Goal: Use online tool/utility: Utilize a website feature to perform a specific function

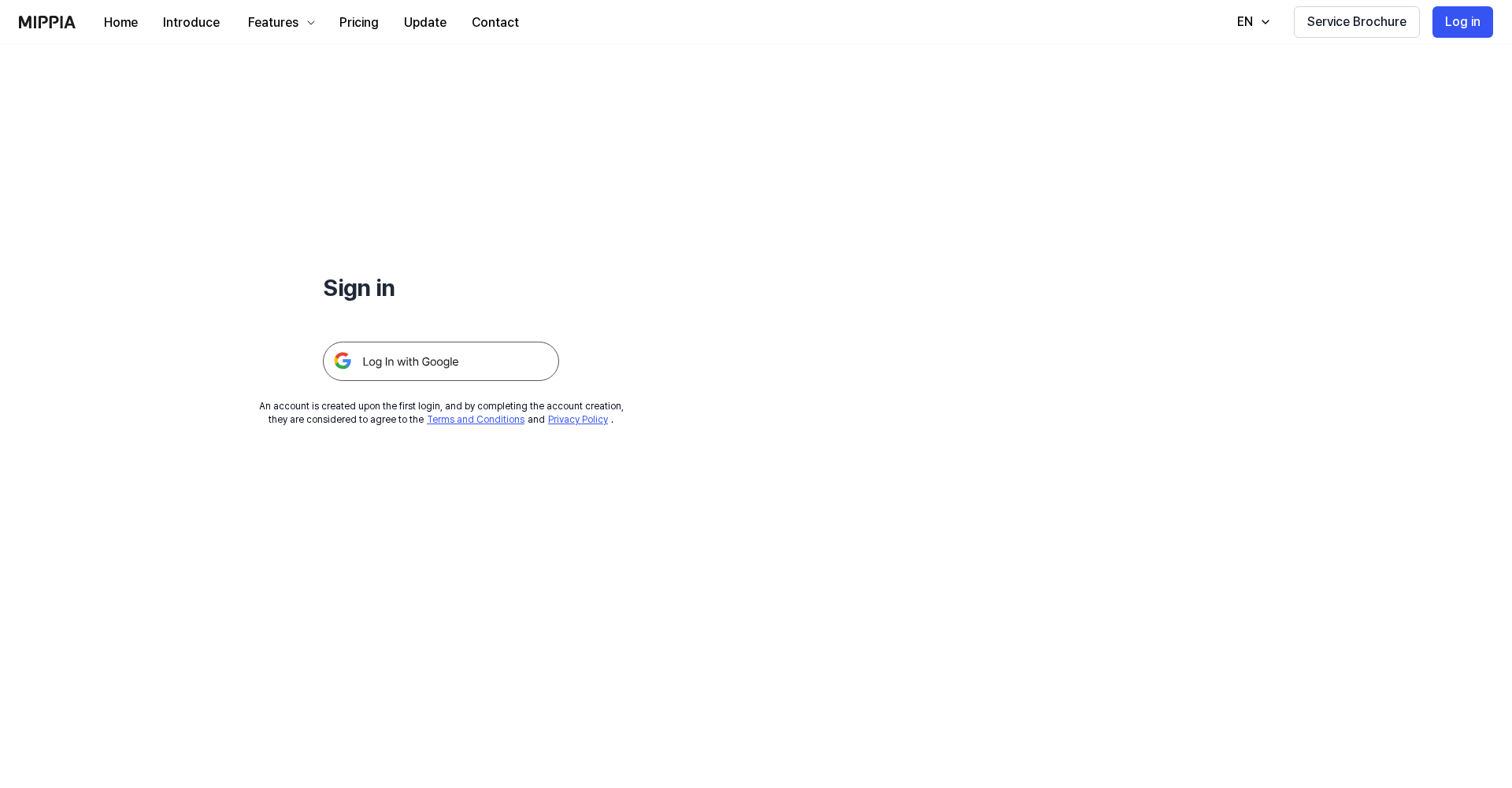
scroll to position [151, 0]
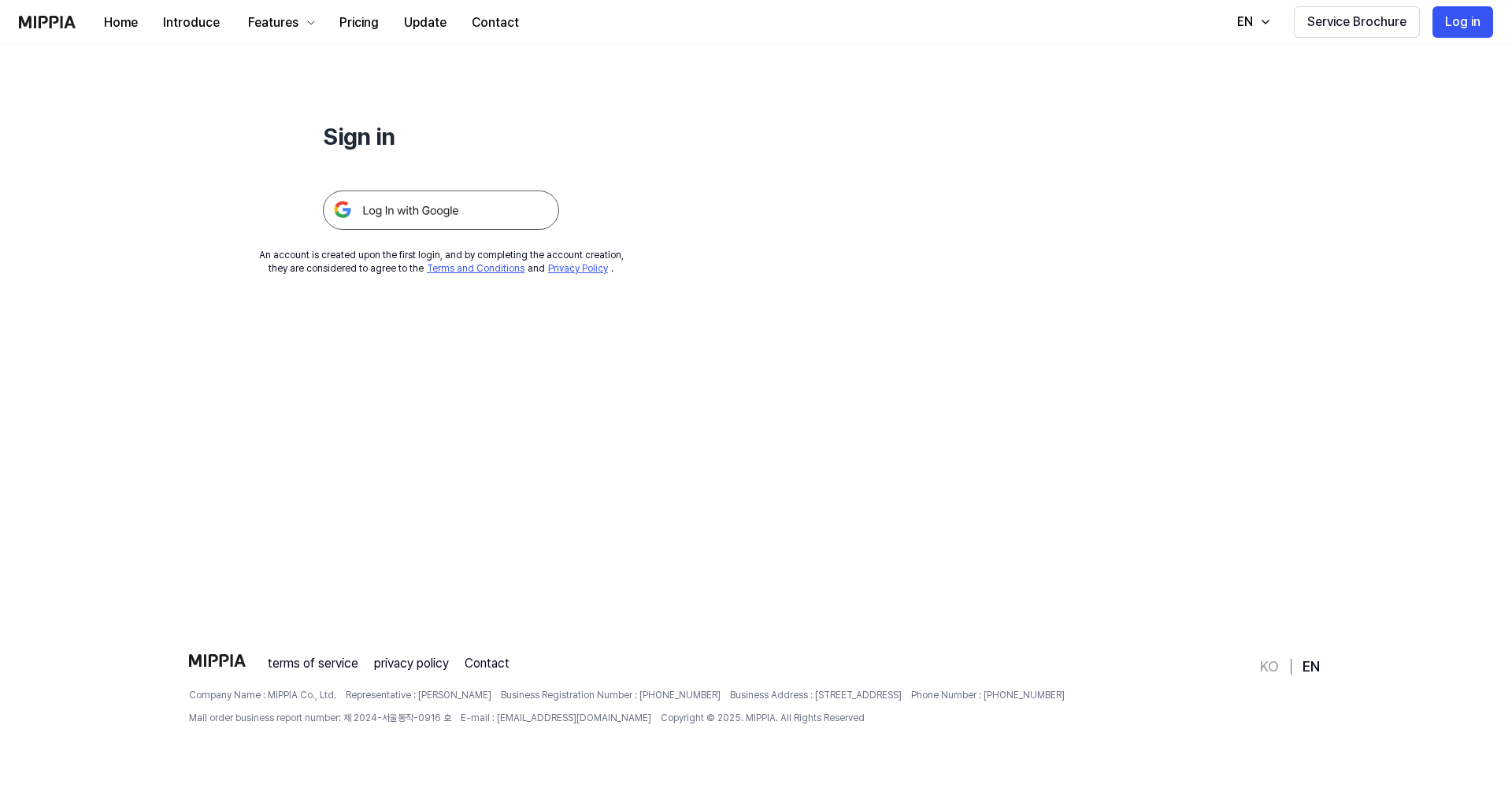
click at [518, 202] on img at bounding box center [441, 210] width 236 height 40
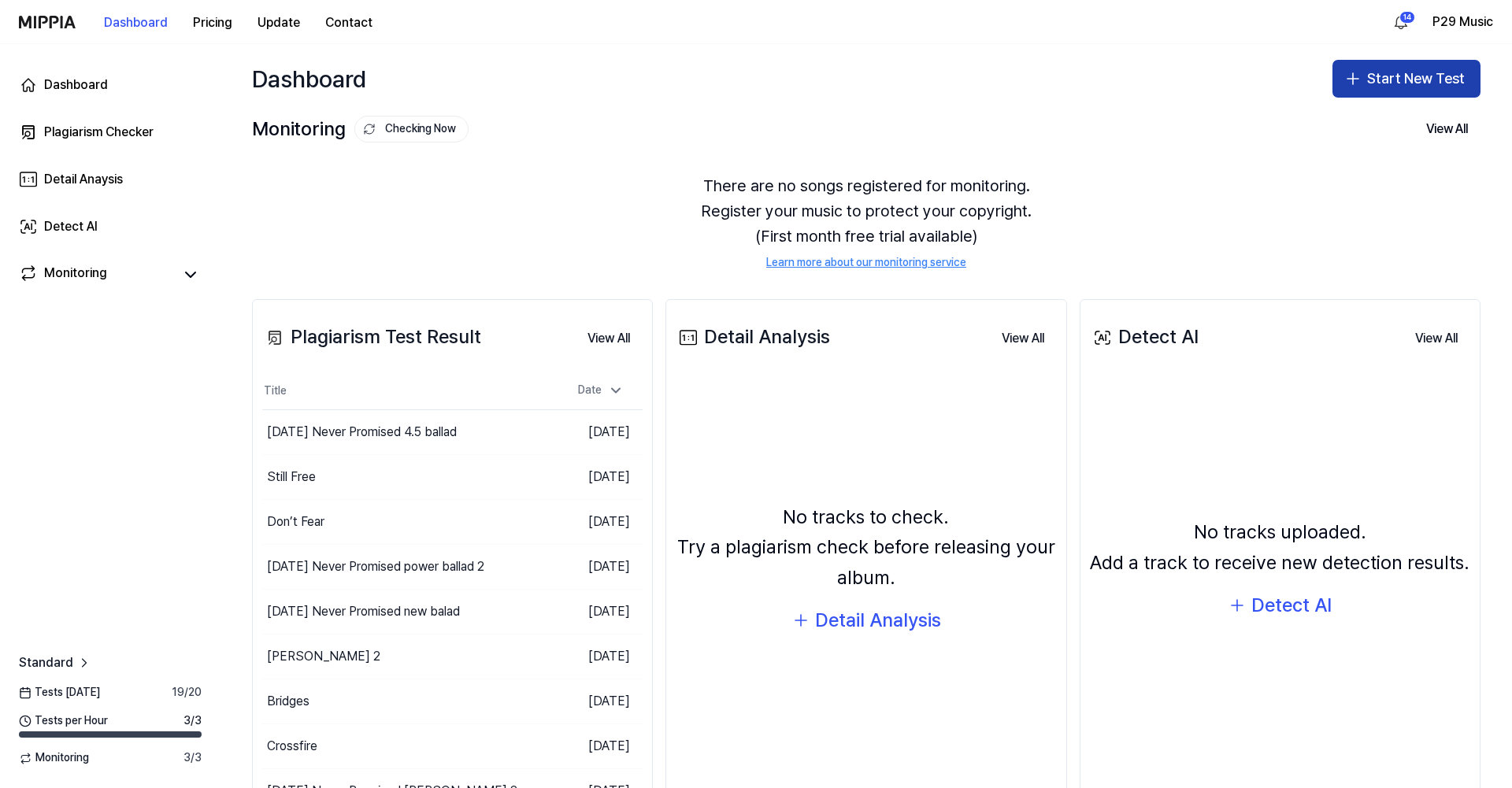
click at [1394, 85] on button "Start New Test" at bounding box center [1406, 79] width 148 height 38
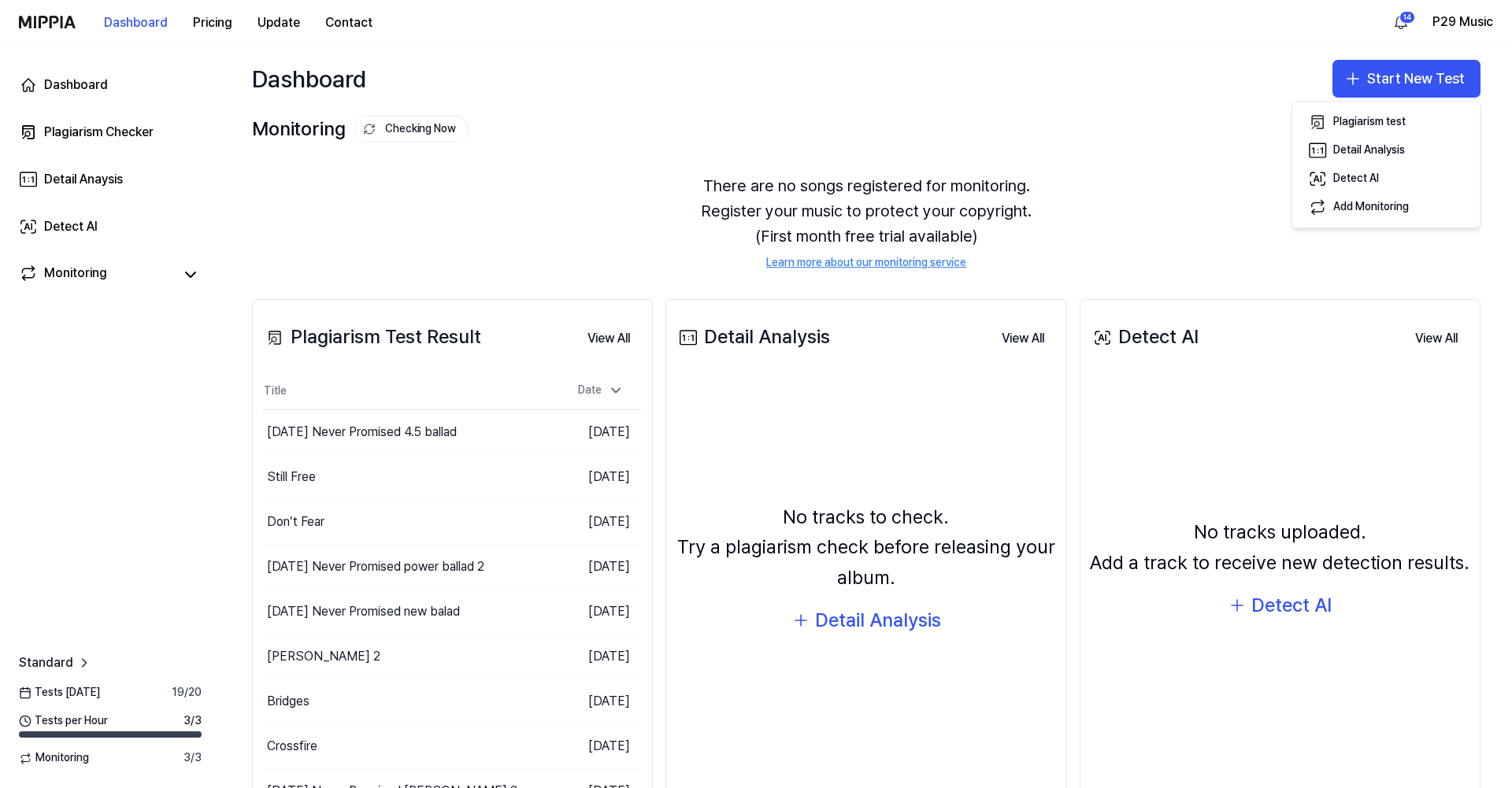
click at [1380, 108] on div "Plagiarism test Detail Analysis Detect AI Add Monitoring" at bounding box center [1386, 164] width 189 height 128
click at [1380, 119] on div "Plagiarism test" at bounding box center [1369, 121] width 73 height 16
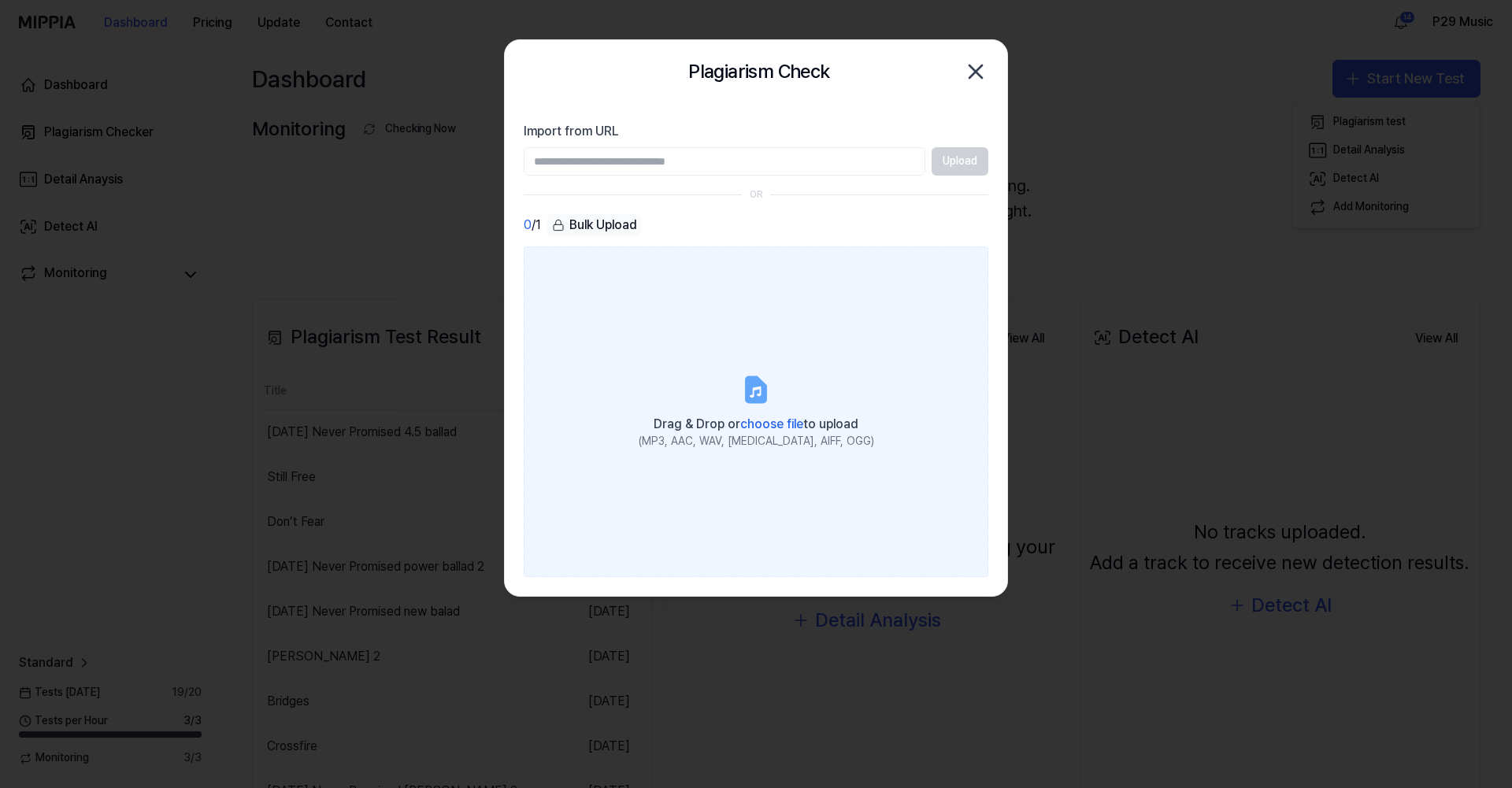
click at [767, 395] on icon at bounding box center [756, 389] width 31 height 31
click at [0, 0] on input "Drag & Drop or choose file to upload (MP3, AAC, WAV, FLAC, AIFF, OGG)" at bounding box center [0, 0] width 0 height 0
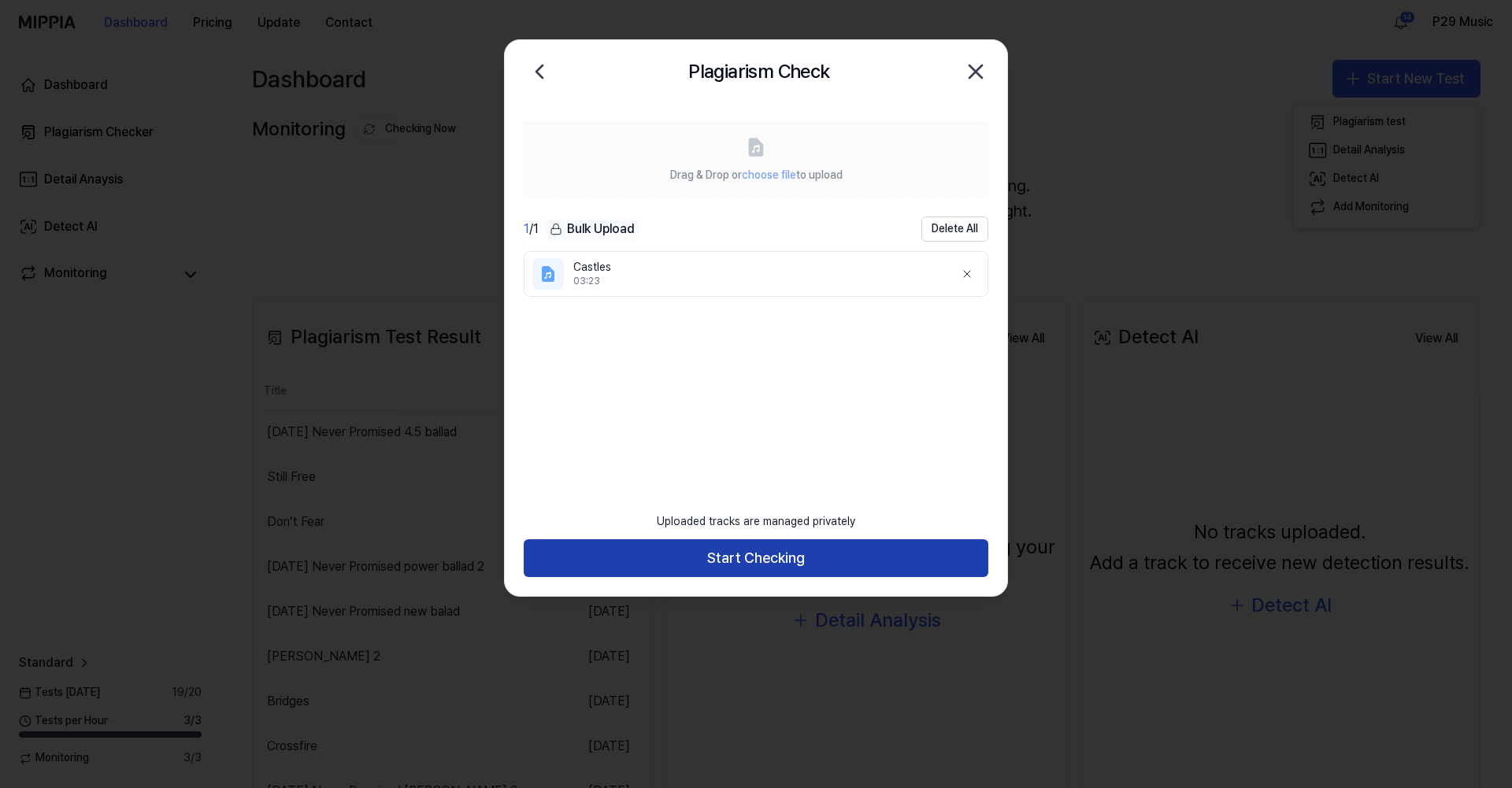
click at [734, 550] on button "Start Checking" at bounding box center [756, 559] width 465 height 38
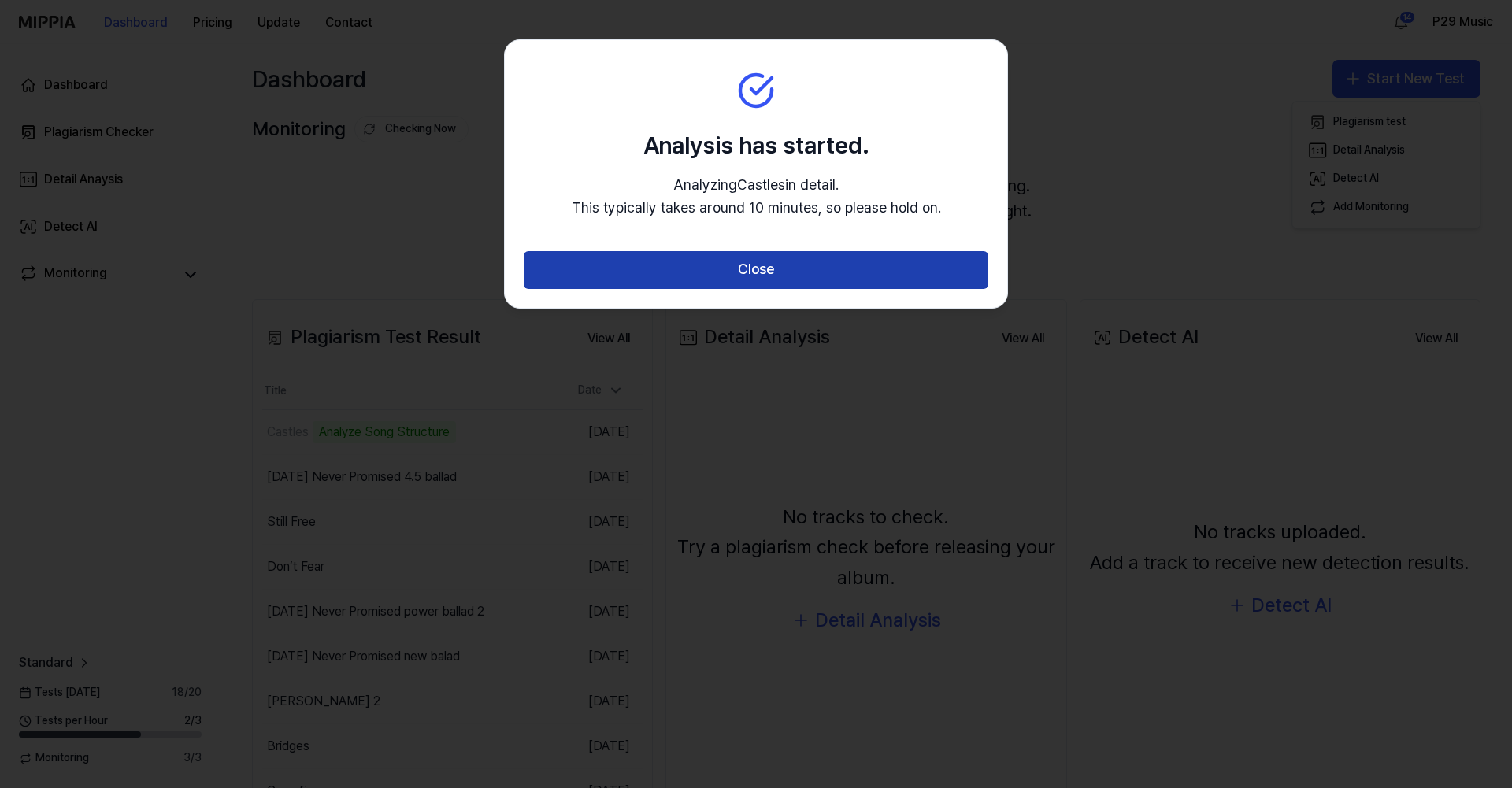
click at [881, 267] on button "Close" at bounding box center [756, 270] width 465 height 38
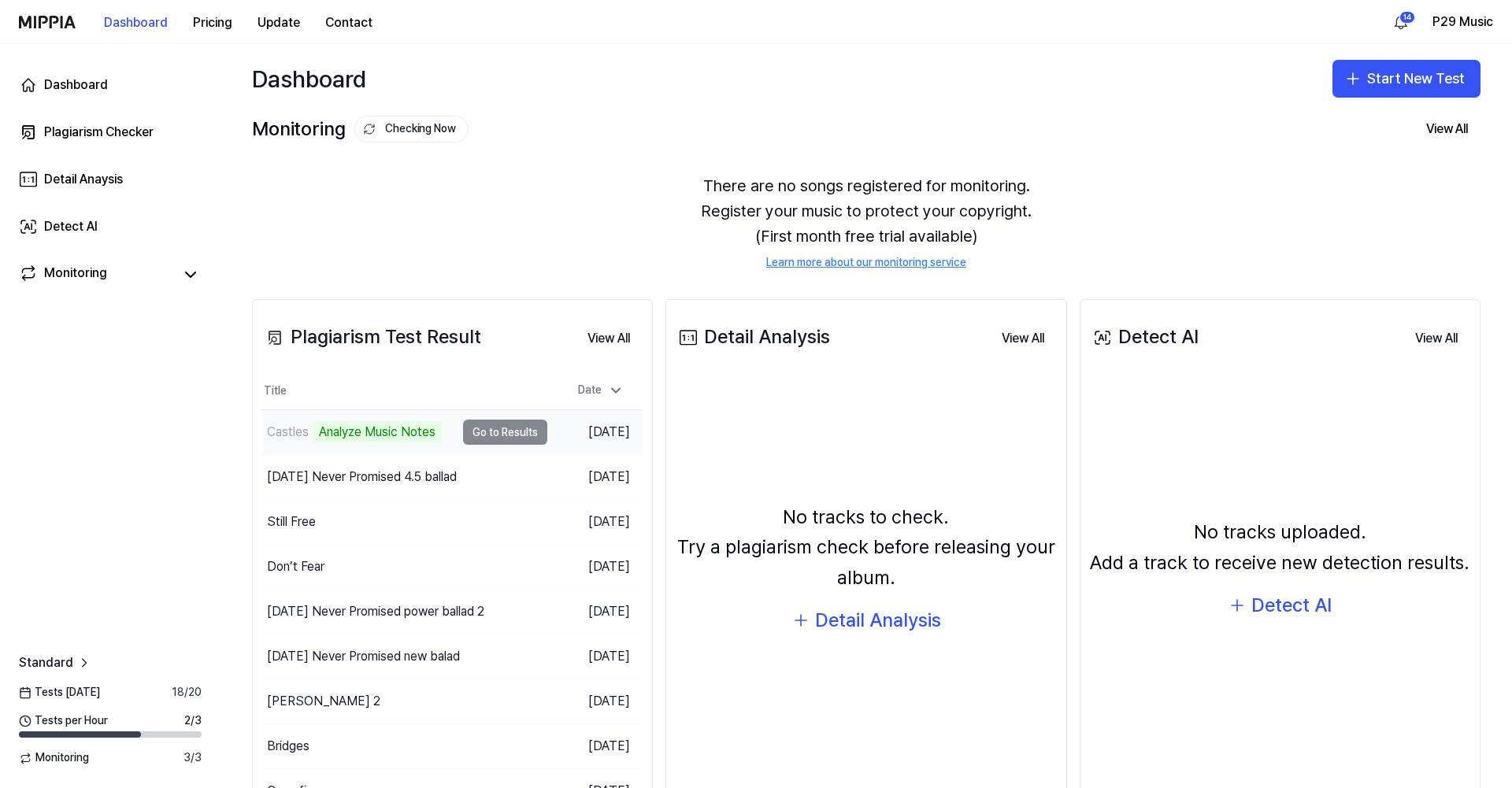
click at [531, 431] on td "Castles Analyze Music Notes Go to Results" at bounding box center [404, 432] width 285 height 44
click at [68, 81] on div "Dashboard" at bounding box center [75, 85] width 64 height 19
click at [529, 432] on button "Go to Results" at bounding box center [505, 432] width 84 height 26
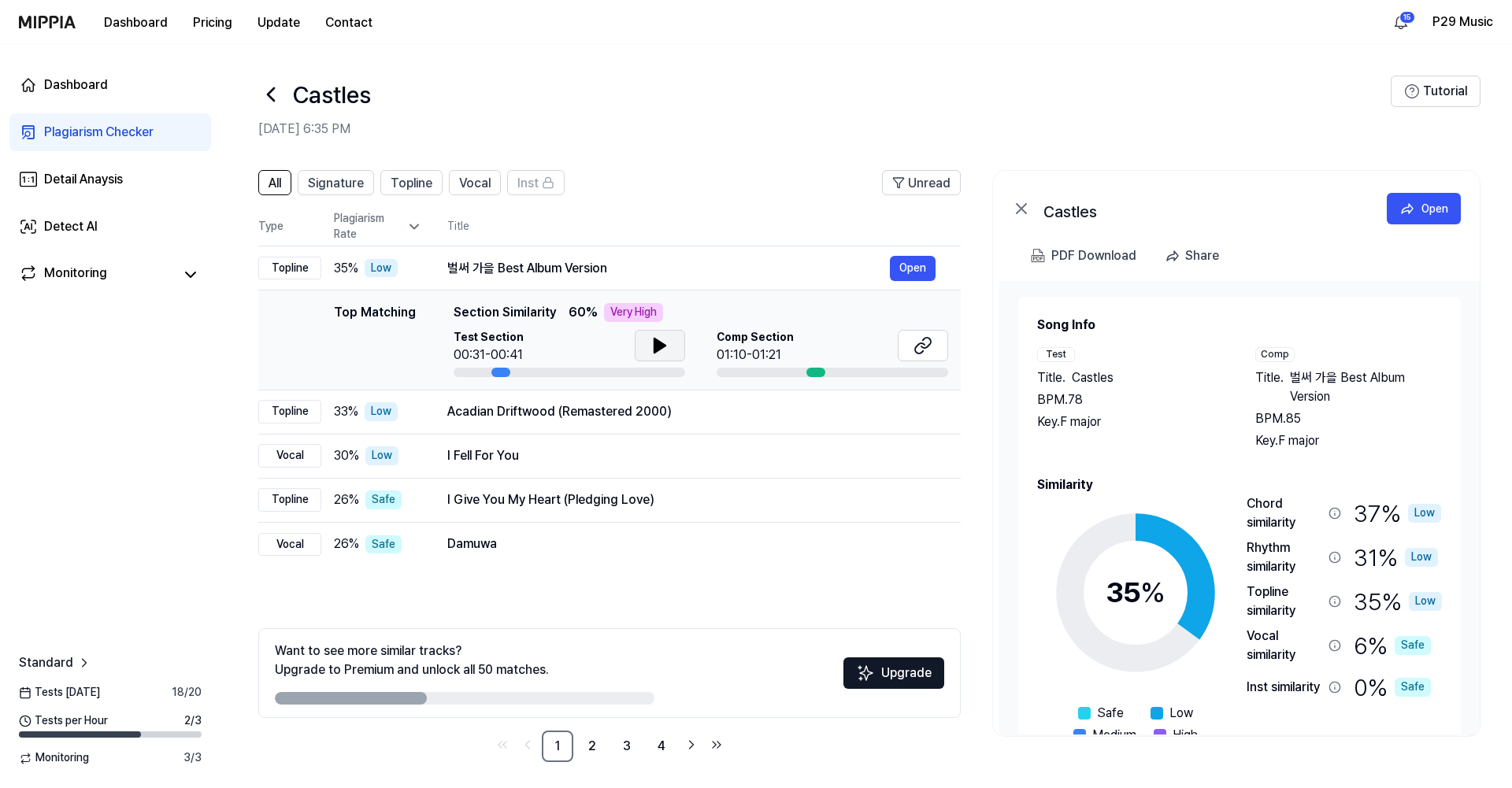
click at [661, 347] on icon at bounding box center [659, 345] width 11 height 14
click at [933, 350] on button at bounding box center [923, 346] width 50 height 31
click at [650, 345] on icon at bounding box center [659, 345] width 19 height 19
click at [887, 411] on div "Acadian Driftwood (Remastered 2000)" at bounding box center [669, 412] width 442 height 19
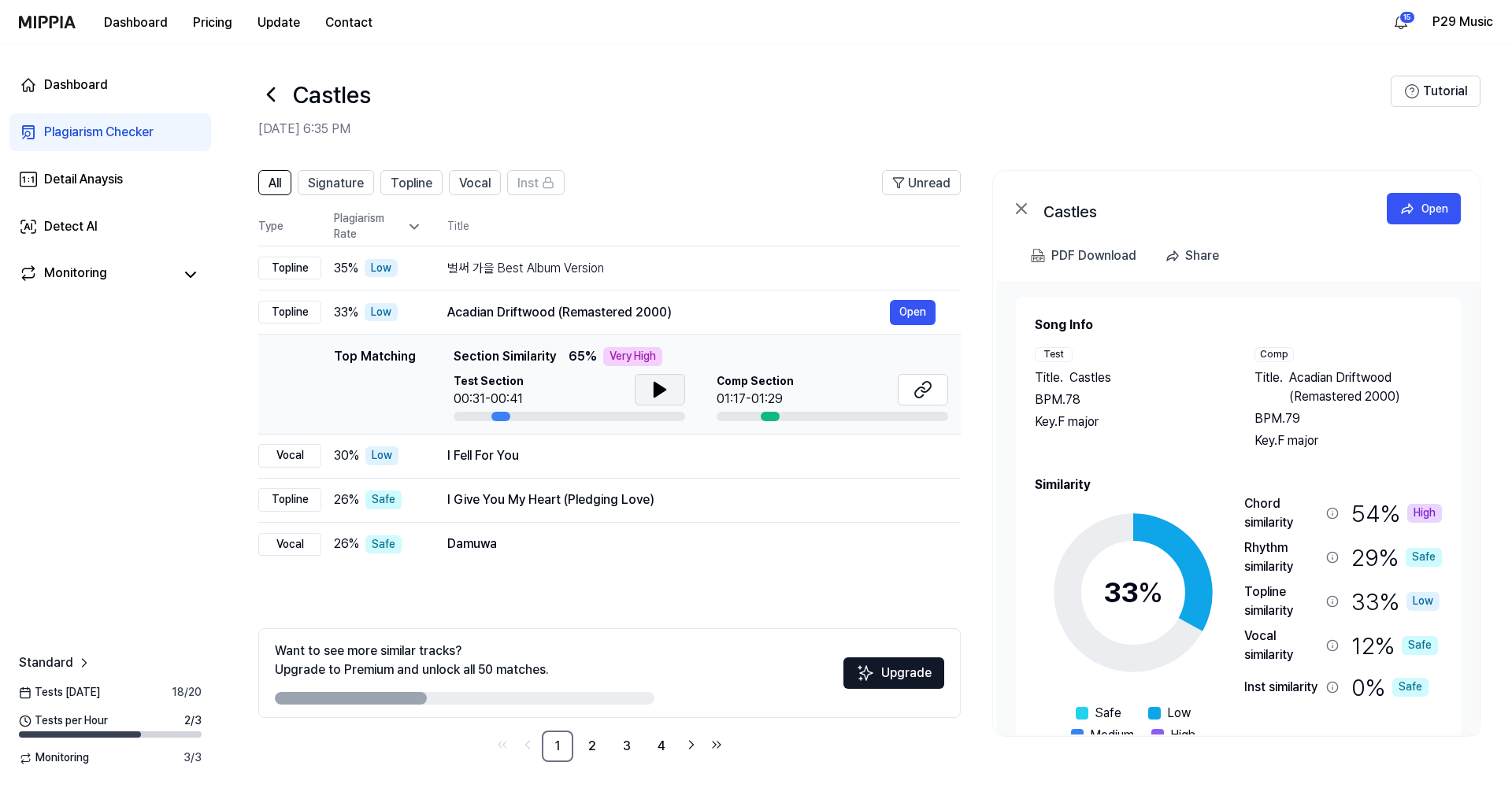
click at [667, 389] on icon at bounding box center [659, 389] width 19 height 19
click at [612, 447] on div "I Fell For You" at bounding box center [669, 455] width 442 height 19
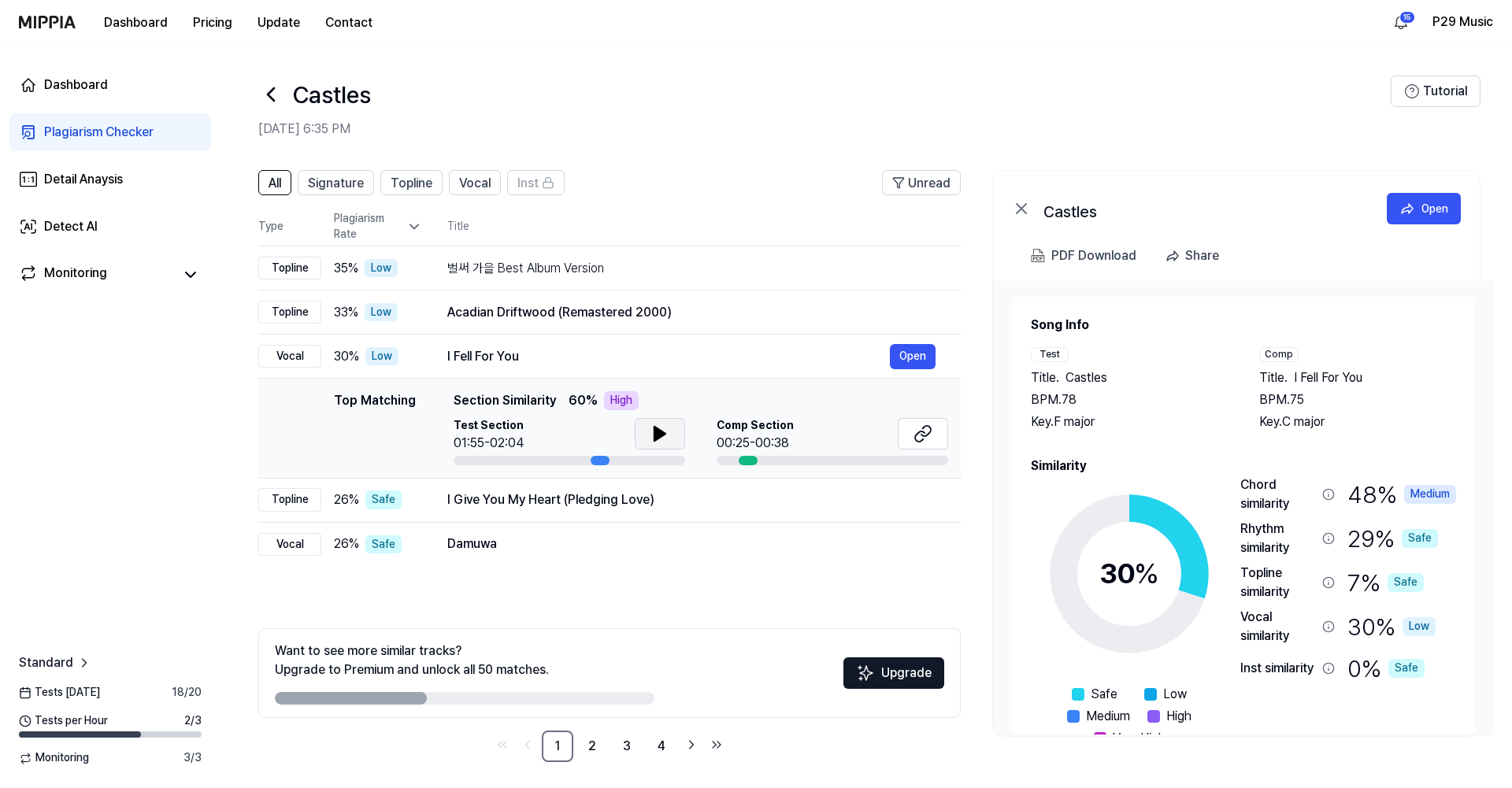
click at [661, 427] on icon at bounding box center [659, 433] width 19 height 19
click at [924, 432] on icon at bounding box center [919, 436] width 9 height 10
click at [271, 85] on icon at bounding box center [271, 94] width 26 height 26
